Goal: Transaction & Acquisition: Purchase product/service

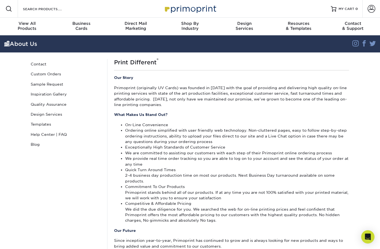
scroll to position [1, 0]
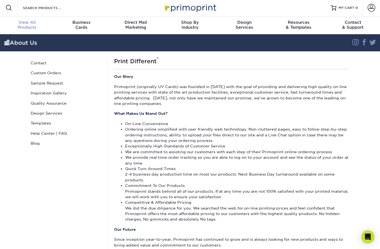
click at [28, 25] on div "View All Products" at bounding box center [27, 25] width 54 height 10
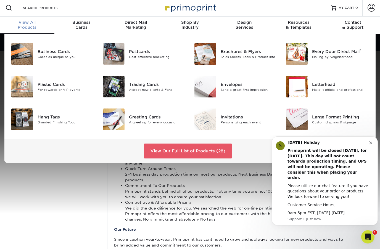
scroll to position [0, 0]
click at [213, 53] on img at bounding box center [205, 54] width 22 height 22
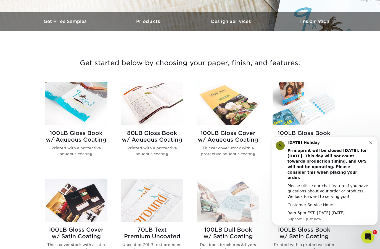
scroll to position [161, 0]
click at [370, 144] on icon "Dismiss notification" at bounding box center [370, 142] width 3 height 3
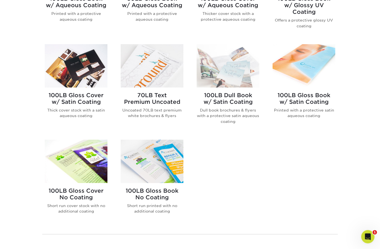
scroll to position [296, 0]
click at [167, 115] on p "Uncoated 70LB text premium white brochures & flyers" at bounding box center [152, 112] width 63 height 11
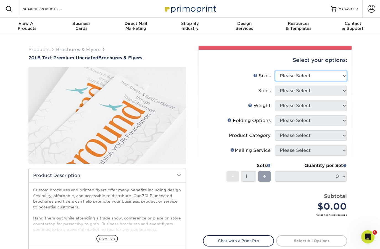
click at [342, 75] on select "Please Select 3.67" x 8.5" 4" x 6" 4" x 8.5" 4" x 9" 4.25" x 5.5" 4.25" x 11" 5…" at bounding box center [311, 76] width 72 height 10
click at [335, 77] on select "Please Select 3.67" x 8.5" 4" x 6" 4" x 8.5" 4" x 9" 4.25" x 5.5" 4.25" x 11" 5…" at bounding box center [311, 76] width 72 height 10
select select "8.50x11.00"
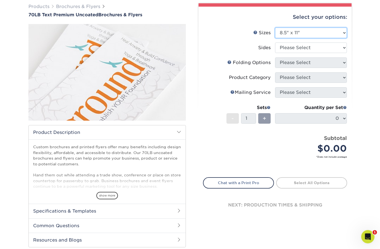
scroll to position [43, 0]
click at [103, 199] on span "show more" at bounding box center [107, 195] width 22 height 7
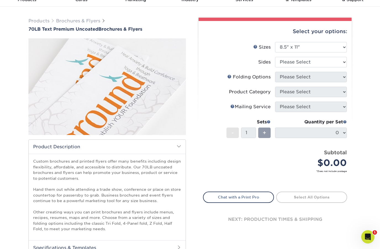
scroll to position [29, 0]
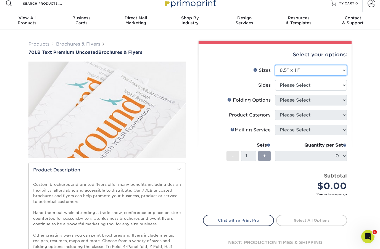
click at [343, 69] on select "Please Select 3.67" x 8.5" 4" x 6" 4" x 8.5" 4" x 9" 4.25" x 5.5" 4.25" x 11" 5…" at bounding box center [311, 70] width 72 height 10
click at [187, 23] on div "Shop By Industry" at bounding box center [190, 20] width 54 height 10
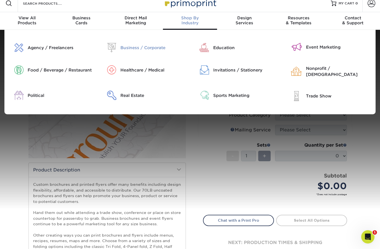
click at [154, 43] on div "Business / Corporate" at bounding box center [155, 47] width 70 height 9
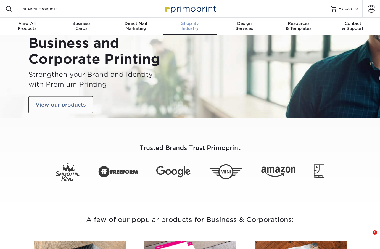
click at [185, 28] on div "Shop By Industry" at bounding box center [190, 26] width 54 height 10
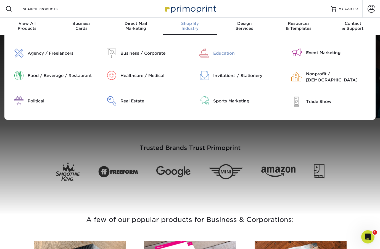
click at [228, 55] on div "Education" at bounding box center [245, 53] width 65 height 6
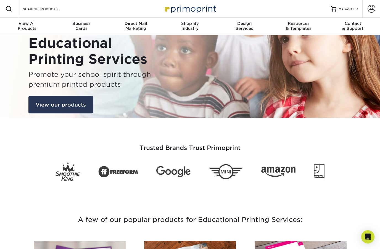
click at [85, 106] on link "View our products" at bounding box center [60, 105] width 65 height 18
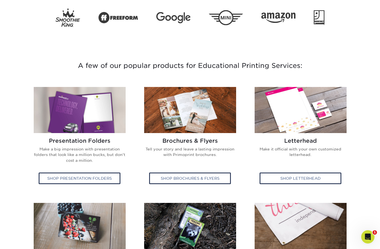
scroll to position [152, 0]
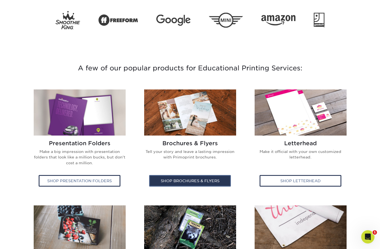
click at [212, 181] on div "Shop Brochures & Flyers" at bounding box center [190, 181] width 82 height 12
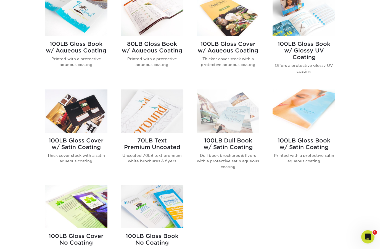
scroll to position [244, 0]
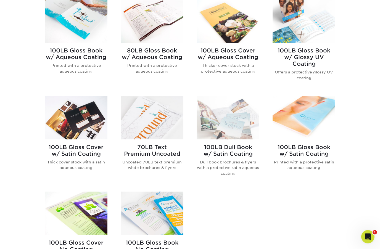
click at [308, 71] on p "Offers a protective glossy UV coating" at bounding box center [304, 75] width 63 height 11
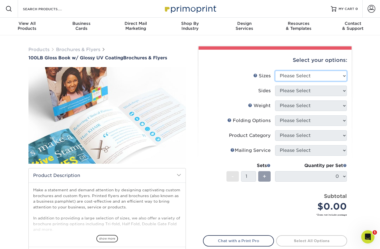
click at [341, 78] on select "Please Select 3.67" x 8.5" 4" x 6" 4" x 8.5" 4" x 9" 4" x 11" 4.25" x 5.5" 4.25…" at bounding box center [311, 76] width 72 height 10
select select "8.50x11.00"
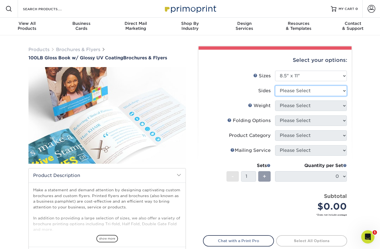
click at [341, 90] on select "Please Select Print Both Sides Print Front Only" at bounding box center [311, 91] width 72 height 10
select select "13abbda7-1d64-4f25-8bb2-c179b224825d"
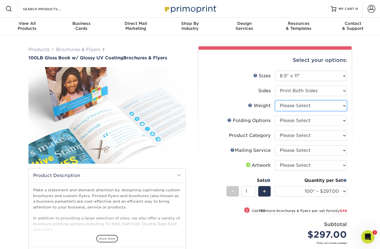
click at [339, 108] on select "Please Select 100LB" at bounding box center [311, 106] width 72 height 10
select select "100LB"
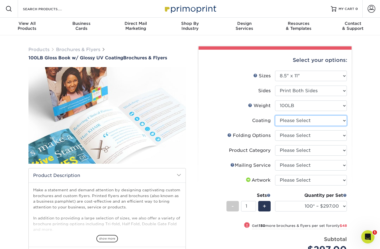
click at [339, 124] on select at bounding box center [311, 120] width 72 height 10
select select "ae367451-b2b8-45df-a344-0f05b6a12993"
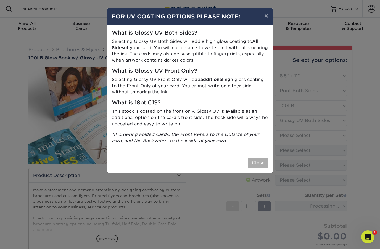
click at [259, 159] on button "Close" at bounding box center [258, 163] width 20 height 10
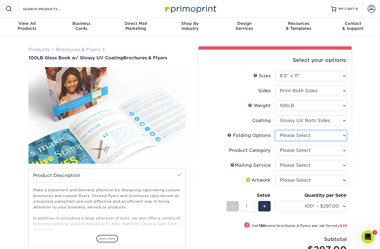
click at [334, 136] on select "Please Select FLAT - No Folding Accordion Fold Half-Fold (Vertical) Half-Fold (…" at bounding box center [311, 135] width 72 height 10
select select "e0a0c2f1-6c67-4c21-a2ad-52c4d3ecef12"
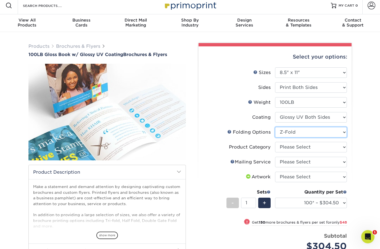
scroll to position [3, 0]
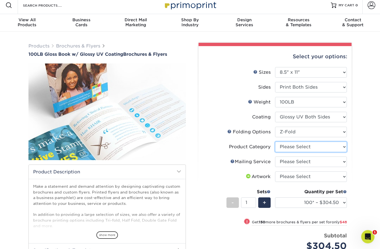
click at [340, 149] on select "Please Select Flyers and Brochures" at bounding box center [311, 147] width 72 height 10
select select "1a668080-6b7c-4174-b399-2c3833b27ef4"
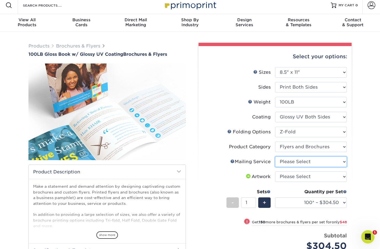
click at [343, 162] on select "Please Select No Direct Mailing Service No, I will mail/stamp/imprint Direct Ma…" at bounding box center [311, 162] width 72 height 10
select select "934e270e-9523-48b9-93c7-78b0896e16a6"
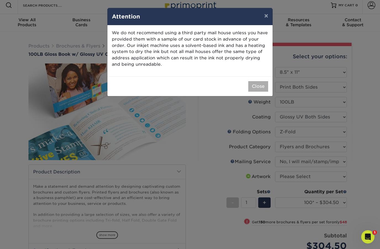
click at [260, 85] on button "Close" at bounding box center [258, 86] width 20 height 10
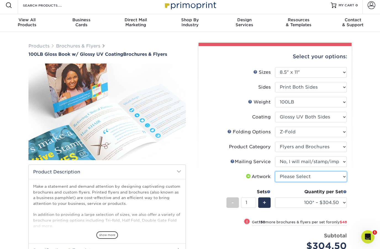
click at [322, 178] on select "Please Select I will upload files I need a design - $175" at bounding box center [311, 177] width 72 height 10
select select "upload"
click at [337, 178] on select "Please Select I will upload files I need a design - $175" at bounding box center [311, 177] width 72 height 10
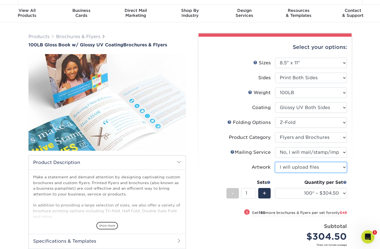
scroll to position [0, 0]
